Goal: Information Seeking & Learning: Learn about a topic

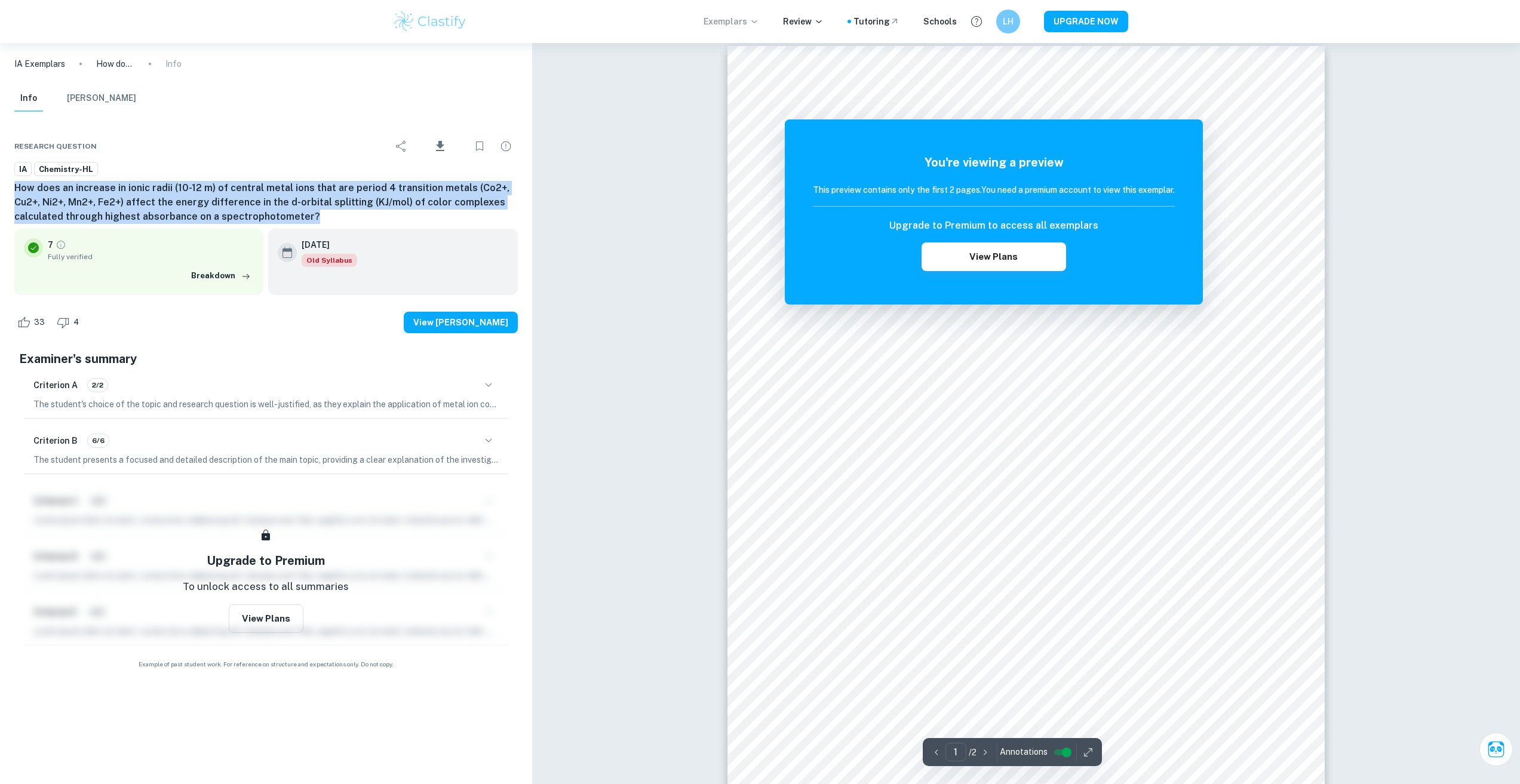
scroll to position [24, 0]
click at [464, 210] on h6 "How does an increase in ionic radii (10-12 m) of central metal ions that are pe…" at bounding box center [266, 203] width 504 height 43
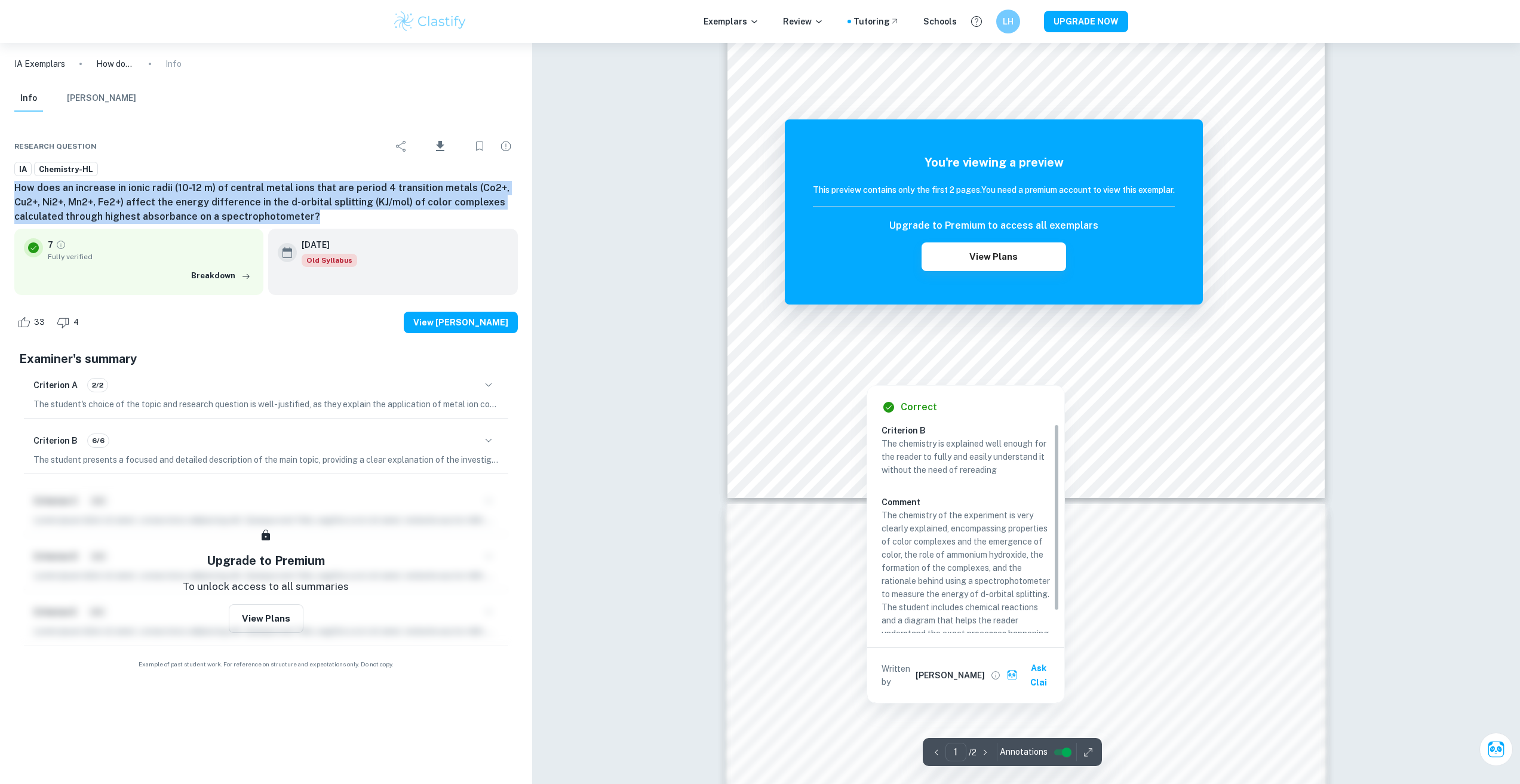
scroll to position [368, 0]
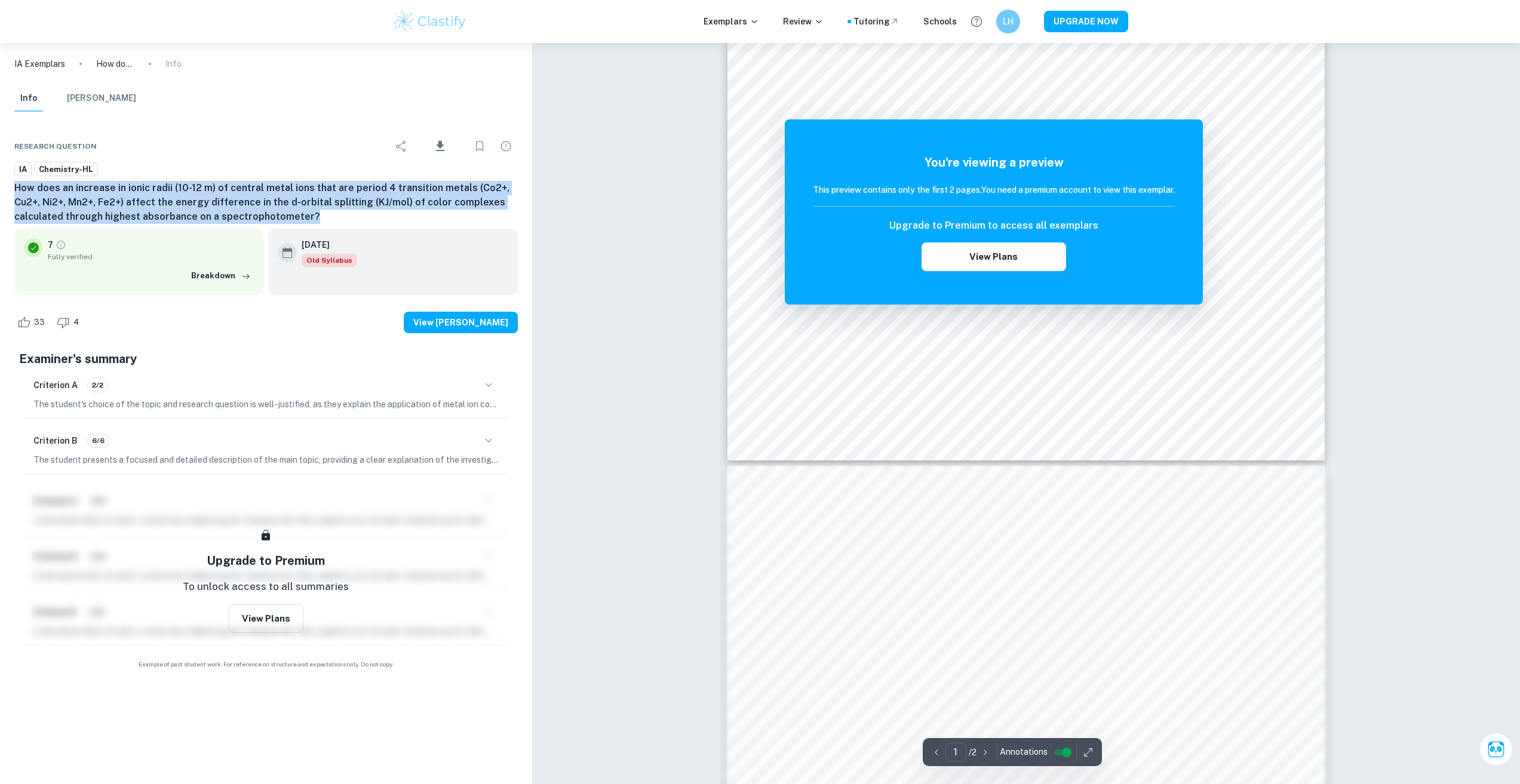
click at [393, 206] on h6 "How does an increase in ionic radii (10-12 m) of central metal ions that are pe…" at bounding box center [266, 203] width 504 height 43
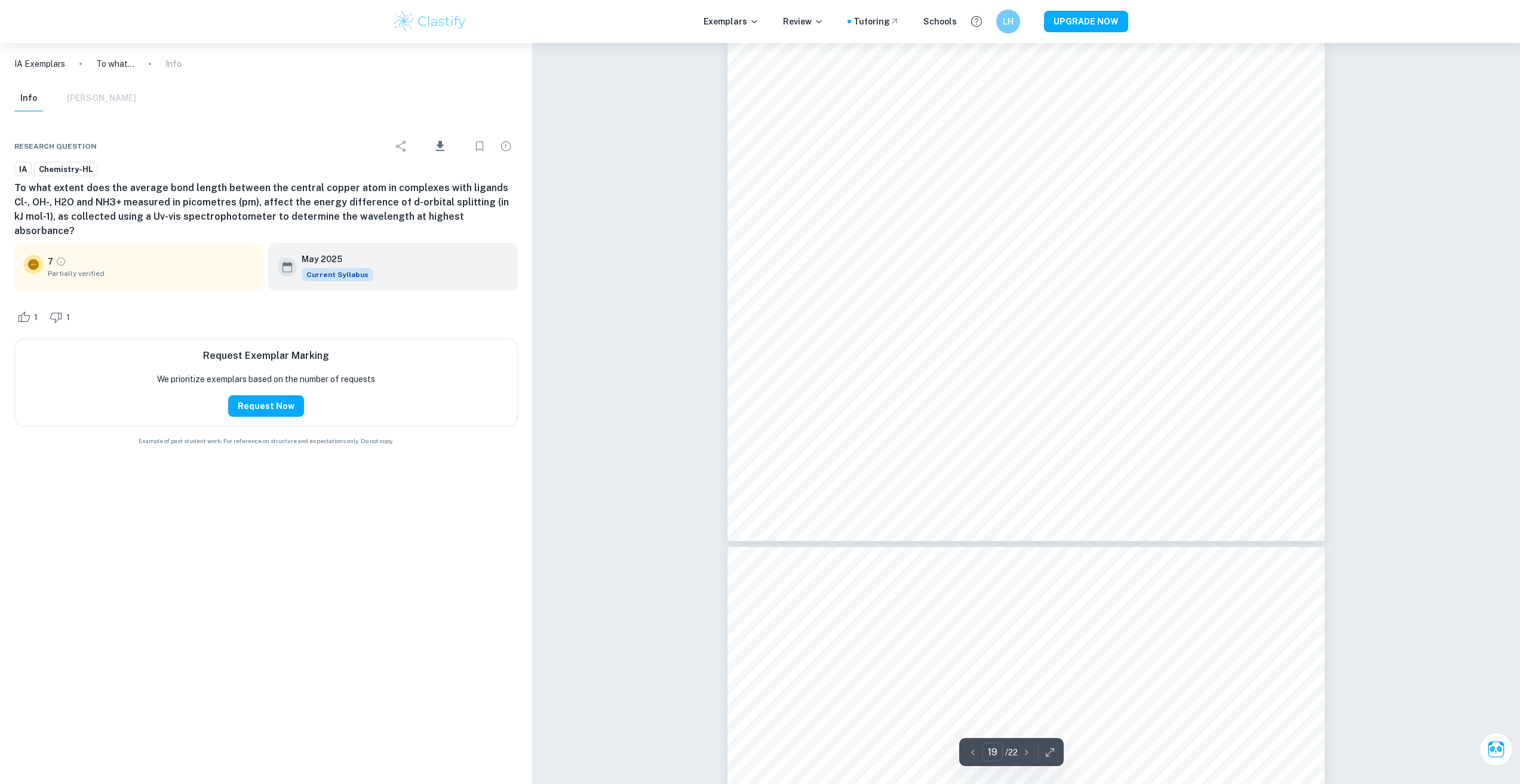
scroll to position [14827, 0]
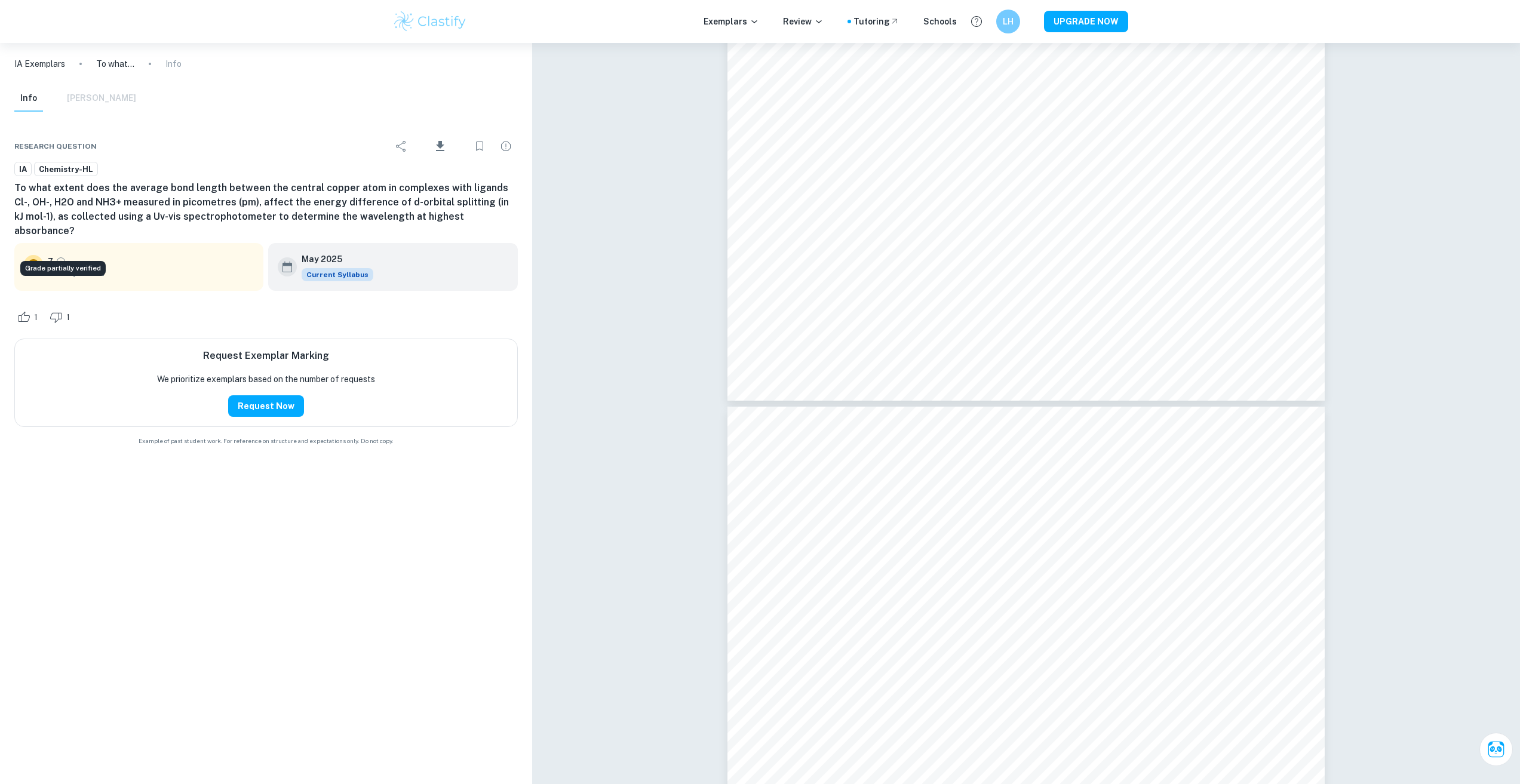
click at [59, 257] on icon "Grade partially verified" at bounding box center [61, 262] width 11 height 11
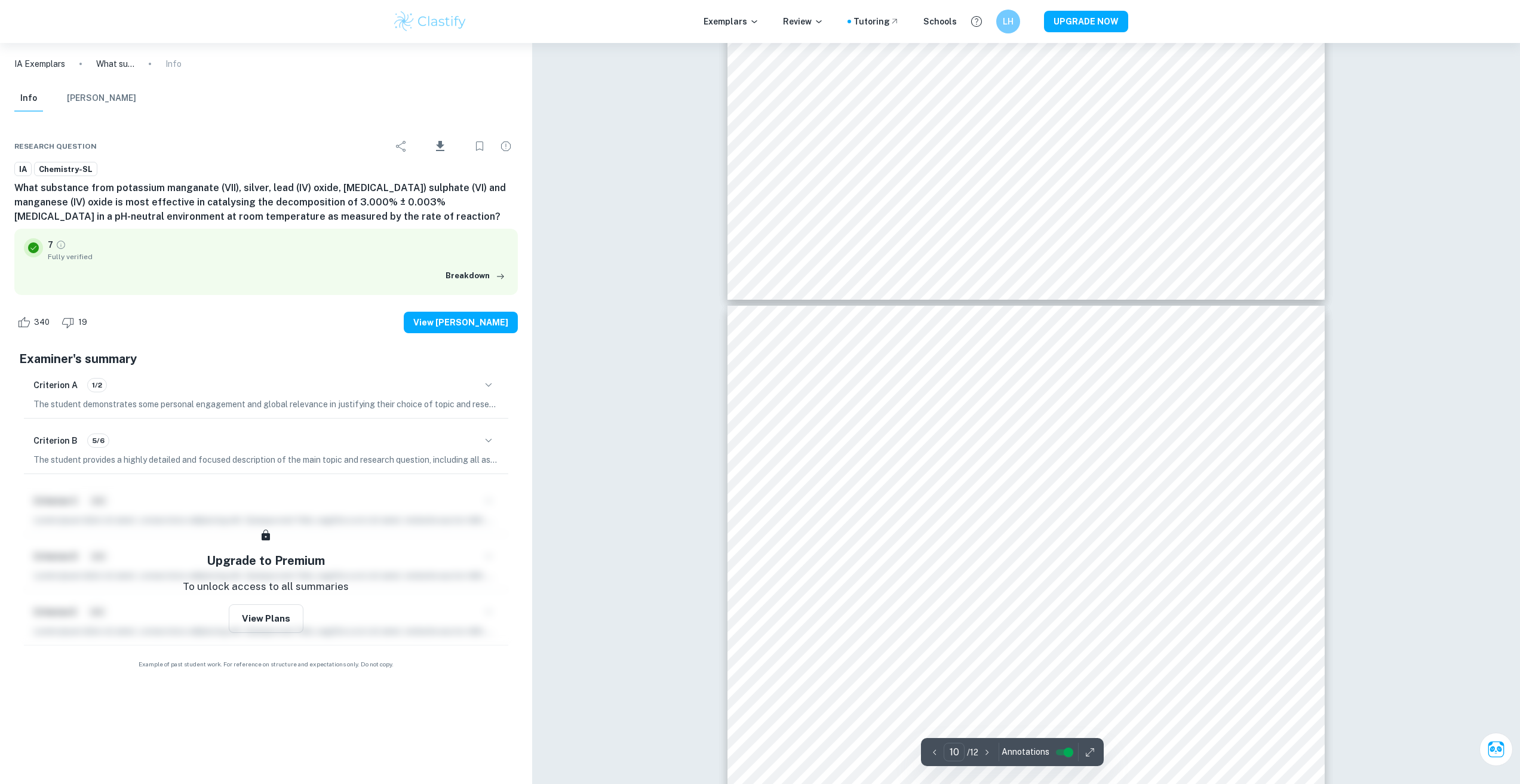
scroll to position [7883, 0]
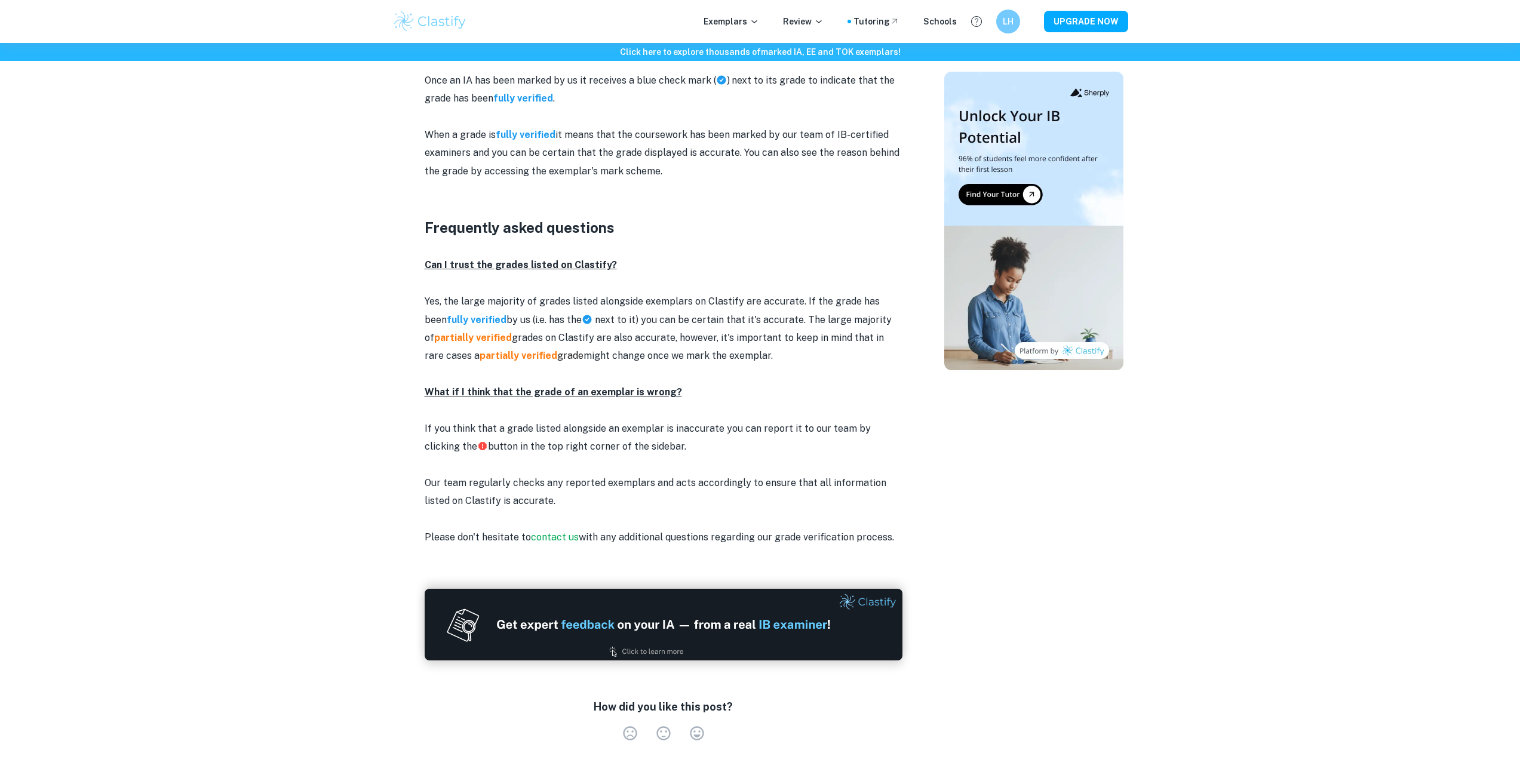
scroll to position [1364, 0]
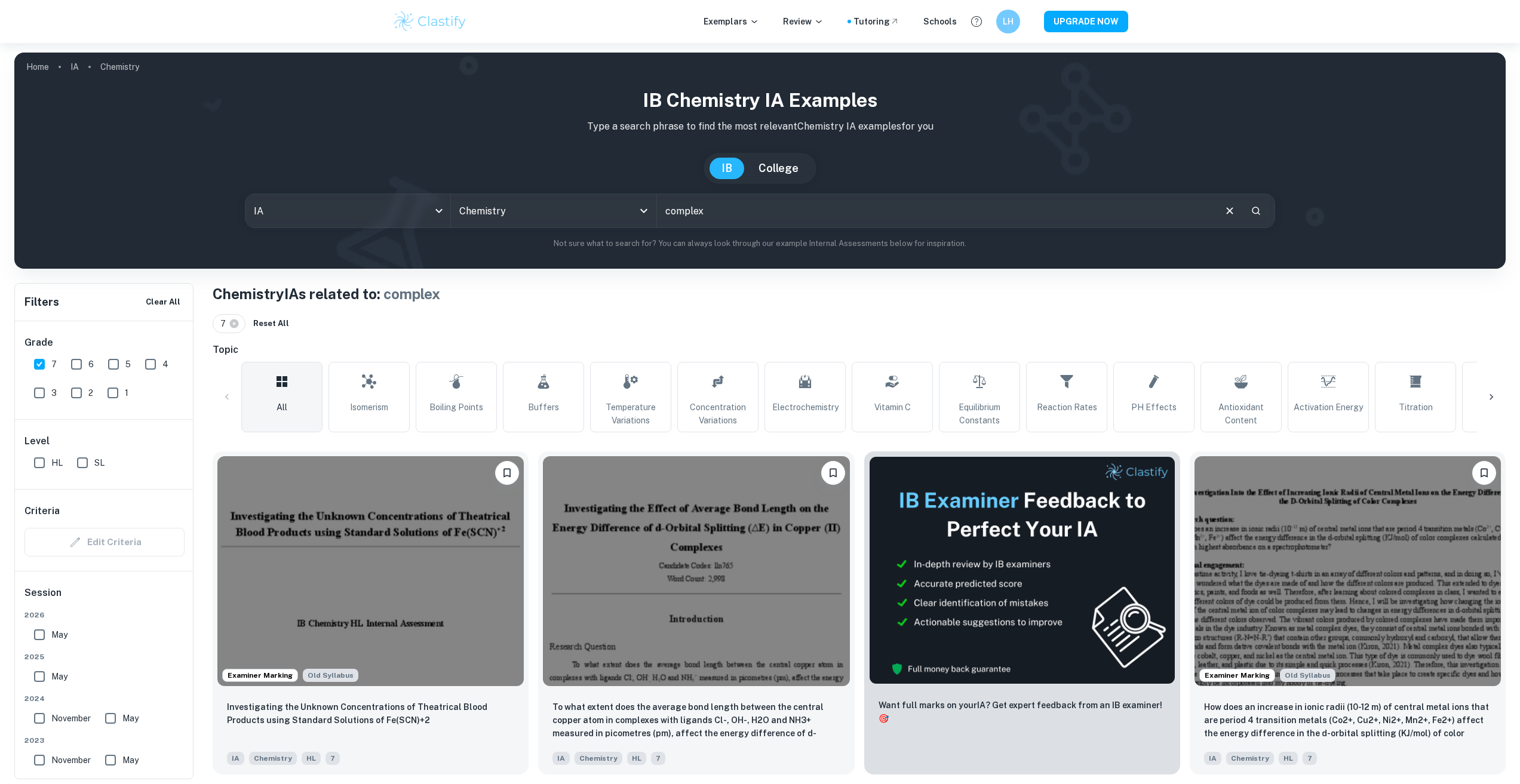
click at [757, 216] on input "complex" at bounding box center [935, 211] width 557 height 34
drag, startPoint x: 757, startPoint y: 215, endPoint x: 647, endPoint y: 235, distance: 111.8
click at [647, 235] on div "IB Chemistry IA examples Type a search phrase to find the most relevant Chemist…" at bounding box center [760, 168] width 1472 height 163
type input "ligand"
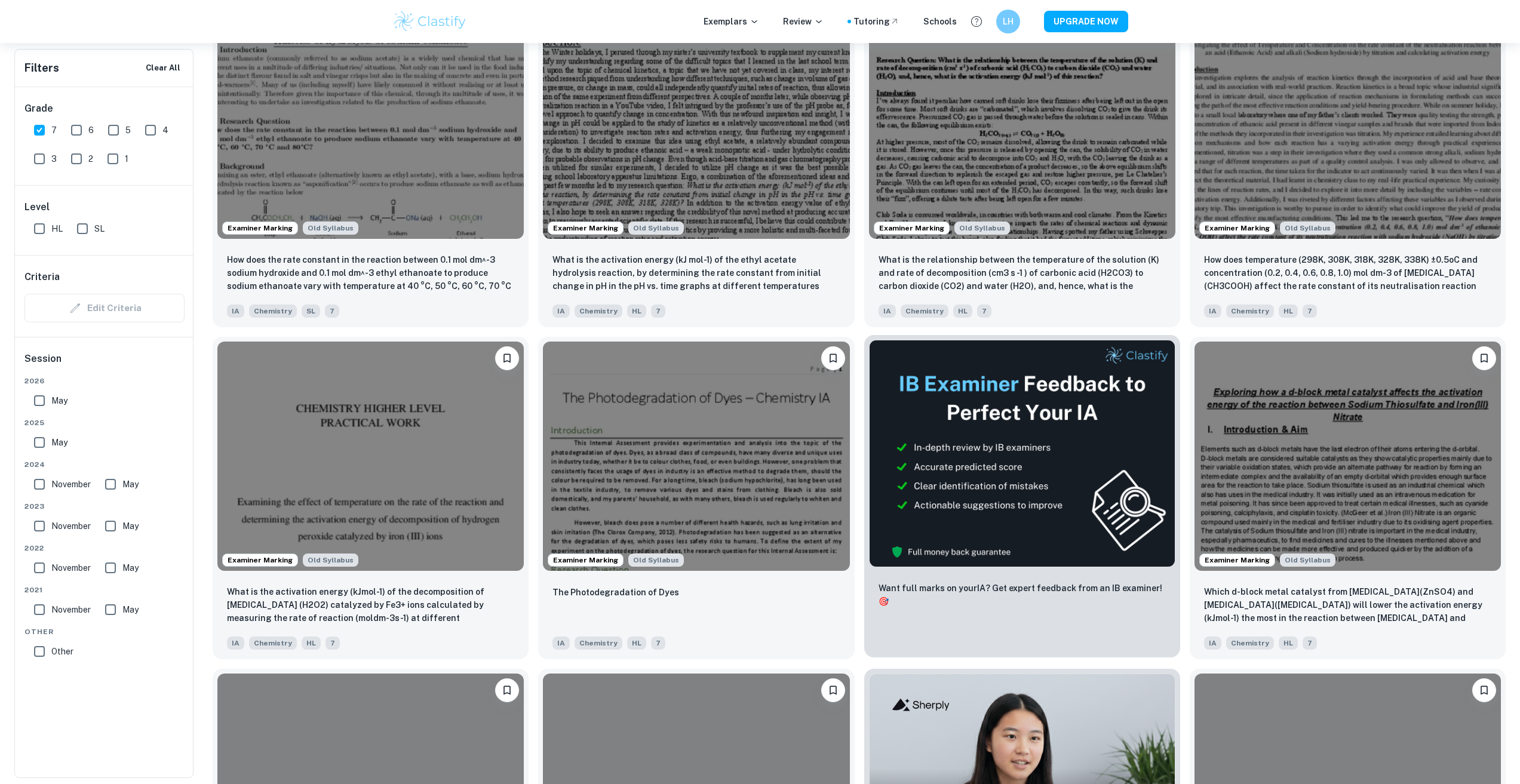
scroll to position [2807, 0]
